Goal: Find specific page/section: Find specific page/section

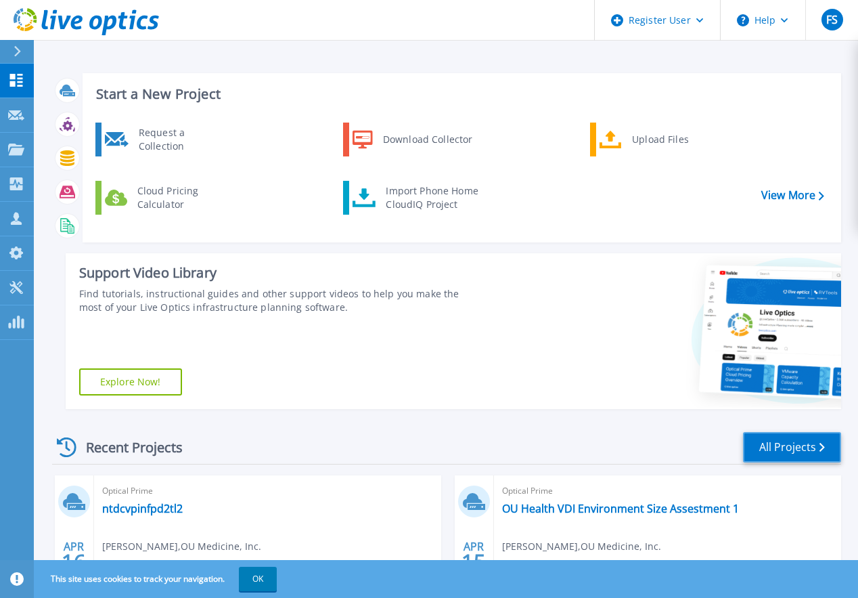
click at [810, 432] on link "All Projects" at bounding box center [792, 447] width 98 height 30
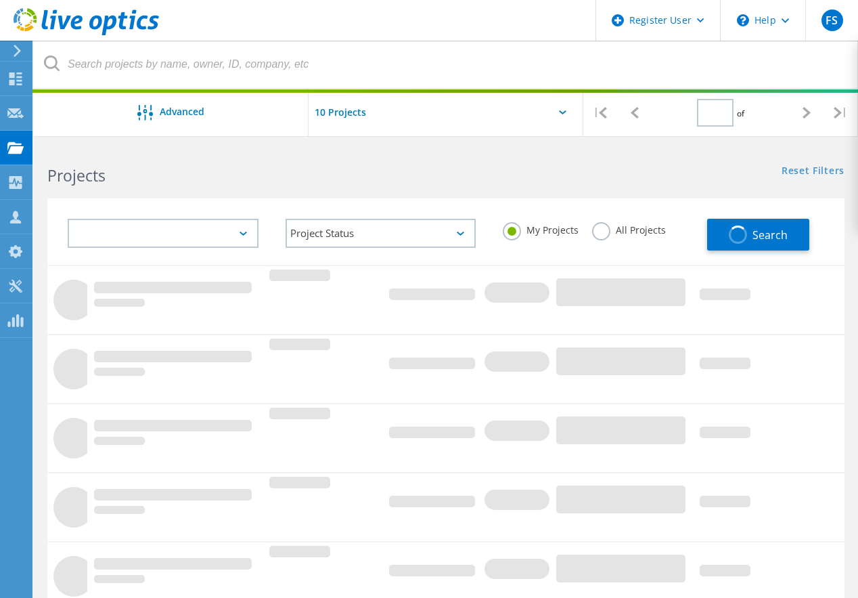
type input "1"
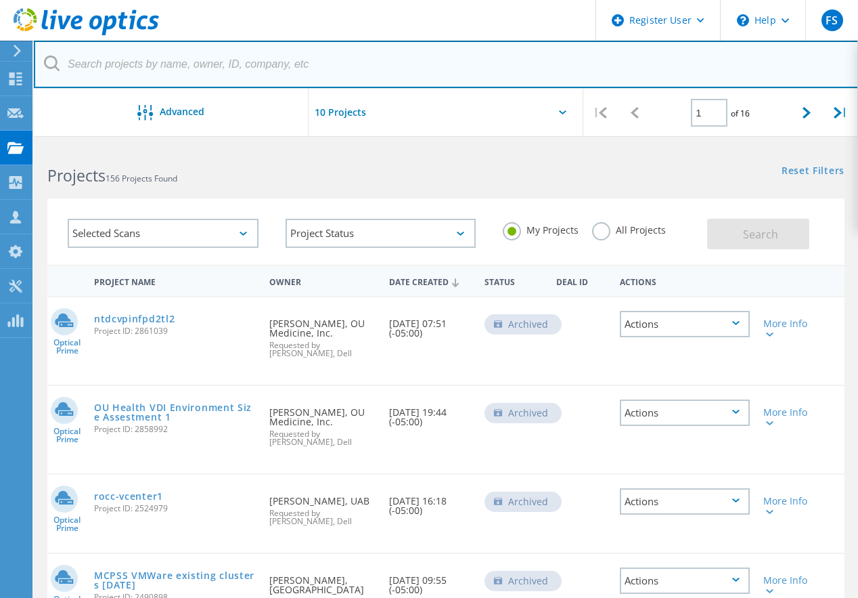
click at [200, 64] on input "text" at bounding box center [446, 64] width 825 height 47
drag, startPoint x: 781, startPoint y: 61, endPoint x: 767, endPoint y: 66, distance: 15.0
click at [781, 61] on input "text" at bounding box center [446, 64] width 825 height 47
click at [209, 61] on input "text" at bounding box center [446, 64] width 825 height 47
paste input "d.parnemann@zeg-berlin.de"
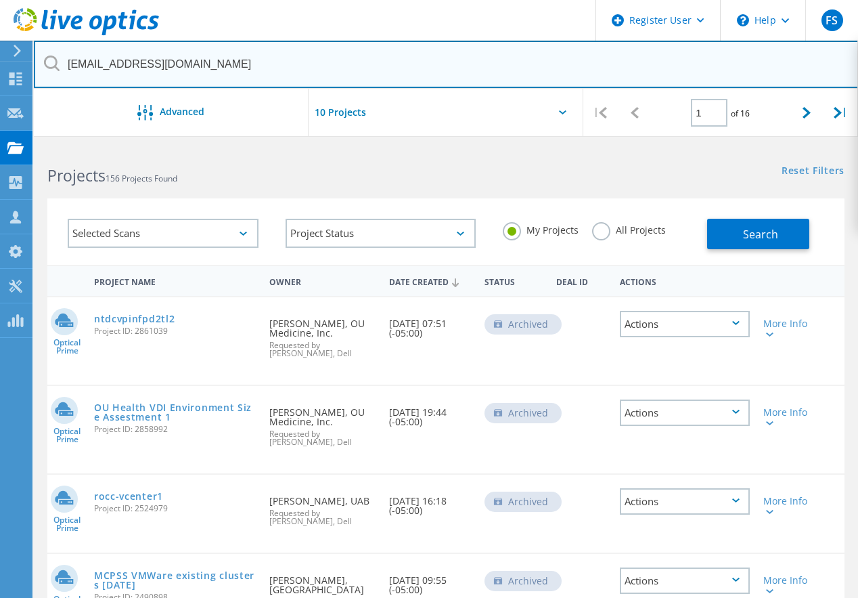
type input "d.parnemann@zeg-berlin.de"
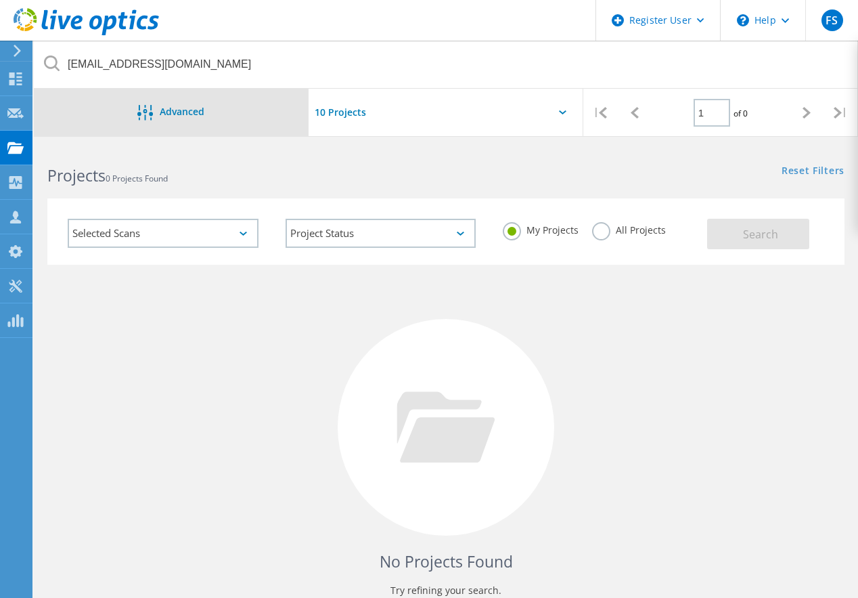
click at [114, 126] on div "Advanced" at bounding box center [171, 112] width 275 height 47
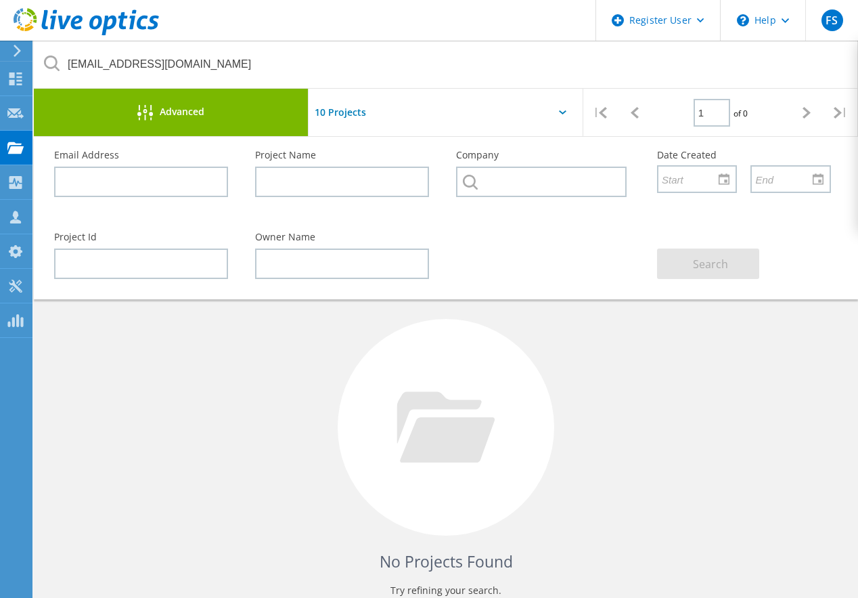
click at [834, 410] on div "No Projects Found Try refining your search." at bounding box center [445, 440] width 797 height 350
click at [206, 116] on div "Advanced" at bounding box center [171, 113] width 275 height 17
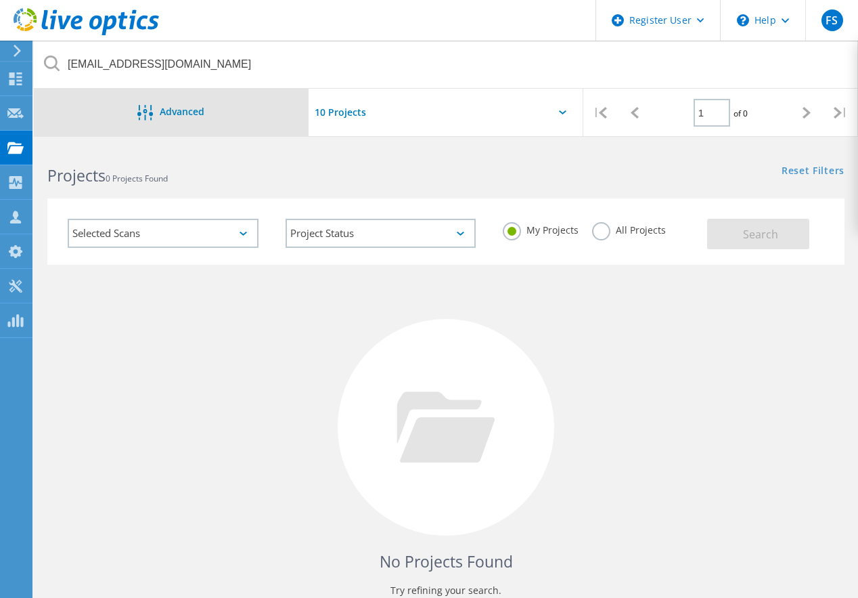
click at [198, 124] on div "Advanced" at bounding box center [171, 112] width 275 height 47
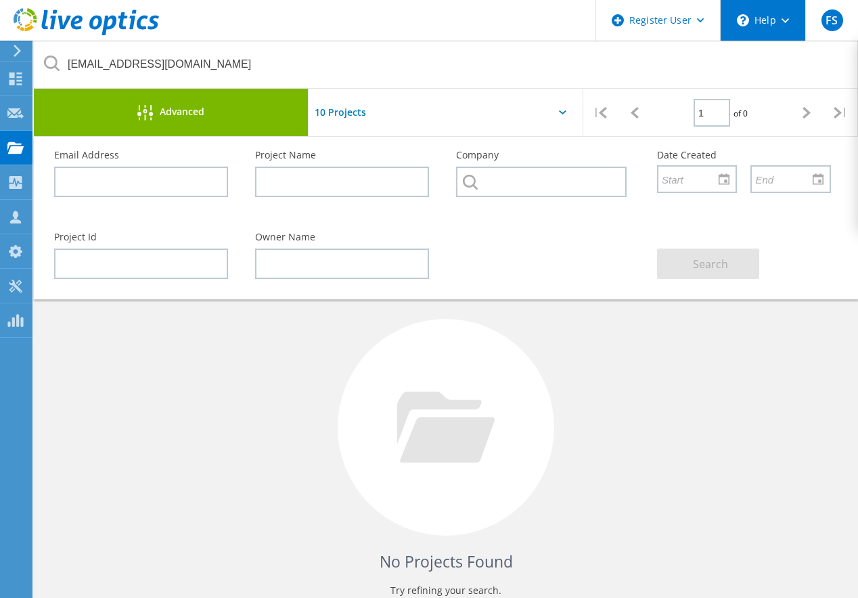
click at [761, 22] on div "\n Help" at bounding box center [762, 20] width 85 height 41
